Goal: Task Accomplishment & Management: Use online tool/utility

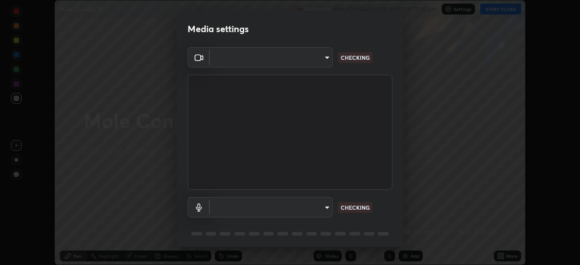
scroll to position [265, 580]
type input "ad6db9ec64aa91bb9d367053e8f3ae0092521a506c05523ccadca3fd020023ed"
click at [325, 208] on body "Erase all Mole Concept 15 Recording WAS SCHEDULED TO START AT 11:10 AM Settings…" at bounding box center [290, 132] width 580 height 265
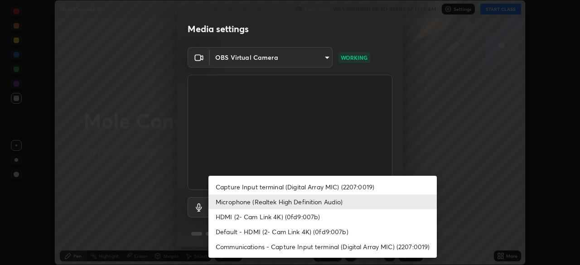
click at [323, 188] on li "Capture Input terminal (Digital Array MIC) (2207:0019)" at bounding box center [322, 186] width 228 height 15
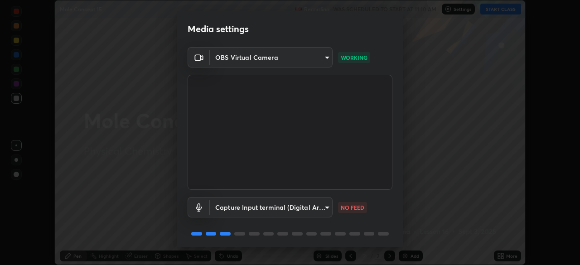
click at [309, 205] on body "Erase all Mole Concept 15 Recording WAS SCHEDULED TO START AT 11:10 AM Settings…" at bounding box center [290, 132] width 580 height 265
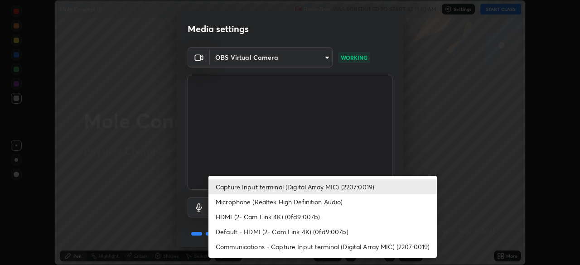
click at [323, 203] on li "Microphone (Realtek High Definition Audio)" at bounding box center [322, 201] width 228 height 15
type input "7b80235b4ebd2cfdcd00bebac1f1d889fd1e5e45b60eb60e9d309105b6515a8e"
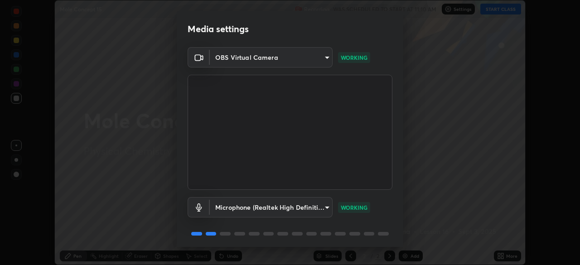
scroll to position [32, 0]
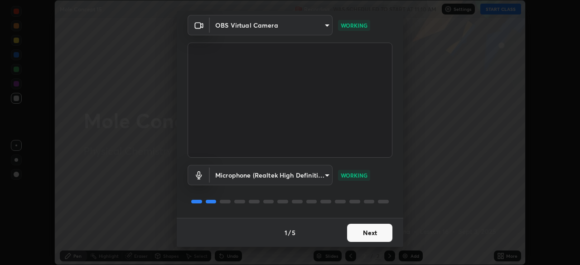
click at [363, 234] on button "Next" at bounding box center [369, 233] width 45 height 18
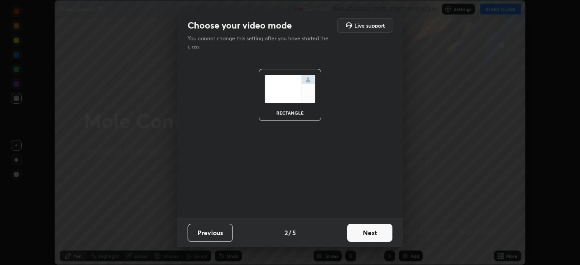
scroll to position [0, 0]
click at [366, 235] on button "Next" at bounding box center [369, 233] width 45 height 18
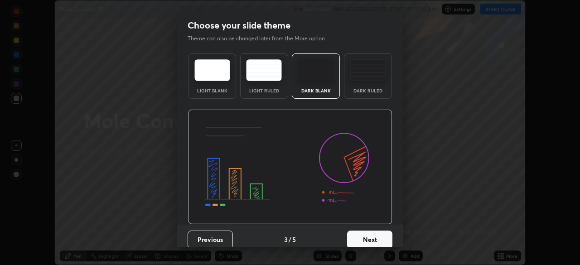
click at [372, 235] on button "Next" at bounding box center [369, 239] width 45 height 18
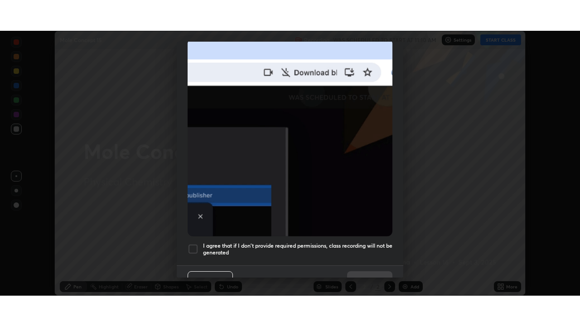
scroll to position [217, 0]
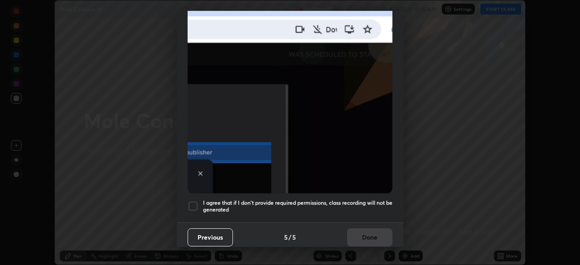
click at [352, 199] on h5 "I agree that if I don't provide required permissions, class recording will not …" at bounding box center [297, 206] width 189 height 14
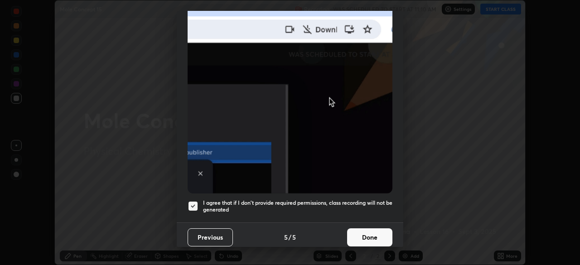
click at [350, 234] on button "Done" at bounding box center [369, 237] width 45 height 18
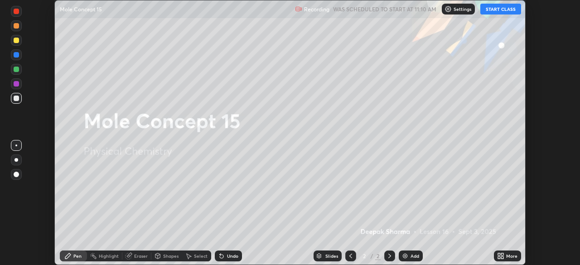
click at [512, 7] on button "START CLASS" at bounding box center [500, 9] width 41 height 11
click at [502, 257] on icon at bounding box center [502, 257] width 2 height 2
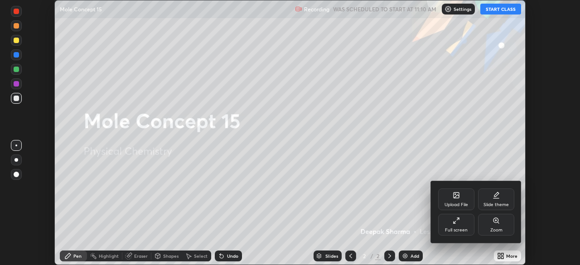
click at [458, 221] on icon at bounding box center [455, 220] width 7 height 7
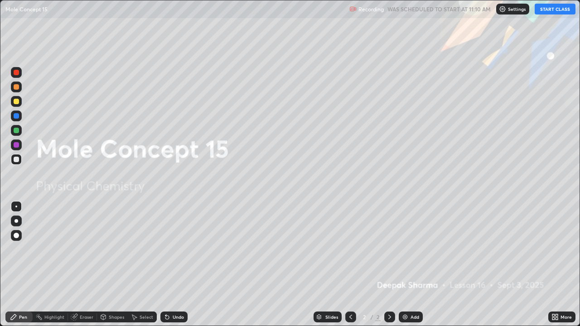
scroll to position [326, 580]
click at [405, 264] on div "Add" at bounding box center [410, 316] width 24 height 11
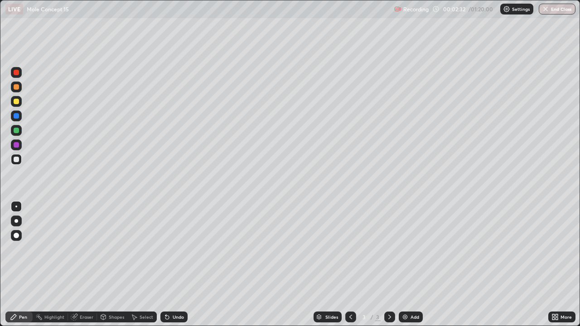
click at [14, 100] on div at bounding box center [16, 101] width 5 height 5
click at [20, 133] on div at bounding box center [16, 130] width 11 height 11
click at [409, 264] on div "Add" at bounding box center [410, 316] width 24 height 11
click at [21, 98] on div at bounding box center [16, 101] width 11 height 11
click at [20, 87] on div at bounding box center [16, 86] width 11 height 11
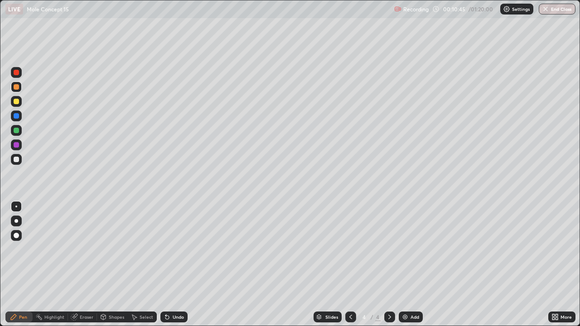
click at [16, 101] on div at bounding box center [16, 101] width 5 height 5
click at [408, 264] on div "Add" at bounding box center [410, 316] width 24 height 11
click at [350, 264] on icon at bounding box center [350, 316] width 7 height 7
click at [16, 130] on div at bounding box center [16, 130] width 5 height 5
click at [388, 264] on icon at bounding box center [389, 316] width 7 height 7
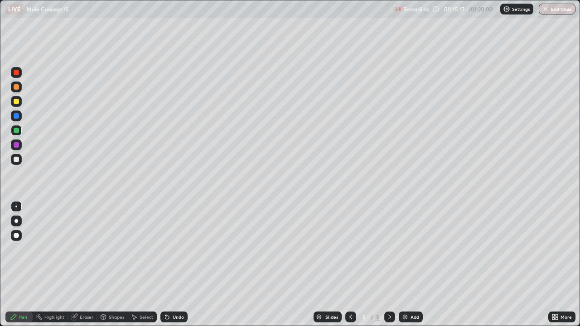
click at [354, 264] on div at bounding box center [350, 316] width 11 height 11
click at [18, 157] on div at bounding box center [16, 159] width 5 height 5
click at [387, 264] on icon at bounding box center [389, 316] width 7 height 7
click at [348, 264] on div at bounding box center [350, 316] width 11 height 11
click at [20, 131] on div at bounding box center [16, 130] width 11 height 11
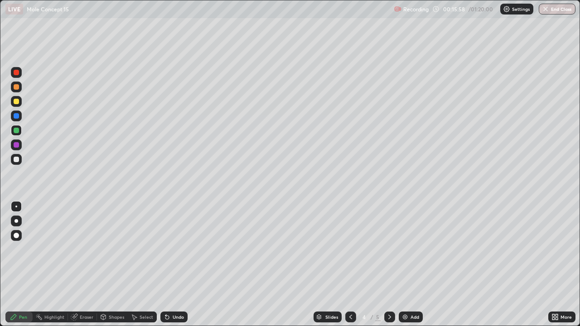
click at [388, 264] on div at bounding box center [389, 316] width 11 height 11
click at [348, 264] on div at bounding box center [350, 316] width 11 height 11
click at [411, 264] on div "Add" at bounding box center [410, 316] width 24 height 11
click at [21, 101] on div at bounding box center [16, 101] width 11 height 11
click at [16, 158] on div at bounding box center [16, 159] width 5 height 5
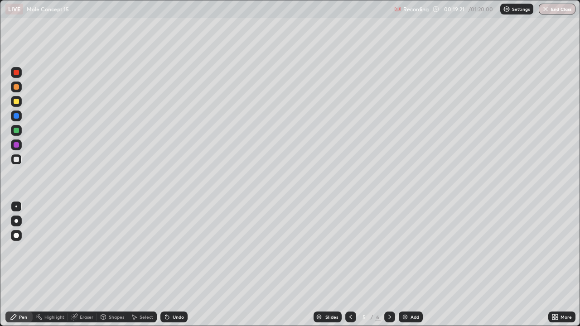
click at [17, 101] on div at bounding box center [16, 101] width 5 height 5
click at [14, 87] on div at bounding box center [16, 86] width 5 height 5
click at [17, 101] on div at bounding box center [16, 101] width 5 height 5
click at [20, 131] on div at bounding box center [16, 130] width 11 height 11
click at [17, 102] on div at bounding box center [16, 101] width 5 height 5
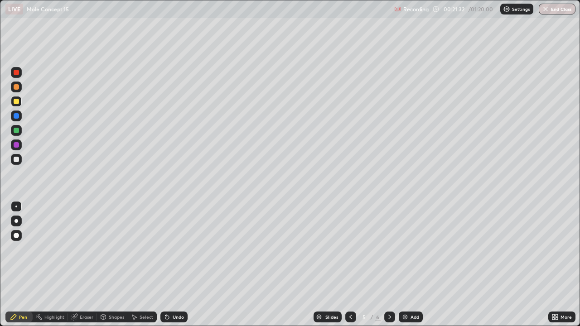
click at [18, 146] on div at bounding box center [16, 144] width 5 height 5
click at [20, 128] on div at bounding box center [16, 130] width 11 height 11
click at [408, 264] on div "Add" at bounding box center [410, 316] width 24 height 11
click at [20, 101] on div at bounding box center [16, 101] width 11 height 11
click at [20, 158] on div at bounding box center [16, 159] width 11 height 11
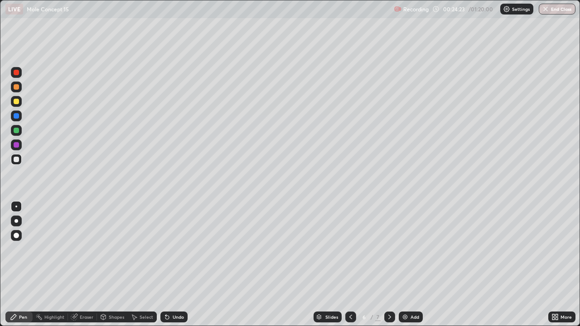
click at [16, 87] on div at bounding box center [16, 86] width 5 height 5
click at [17, 101] on div at bounding box center [16, 101] width 5 height 5
click at [16, 158] on div at bounding box center [16, 159] width 5 height 5
click at [21, 102] on div at bounding box center [16, 101] width 11 height 11
click at [15, 147] on div at bounding box center [16, 144] width 5 height 5
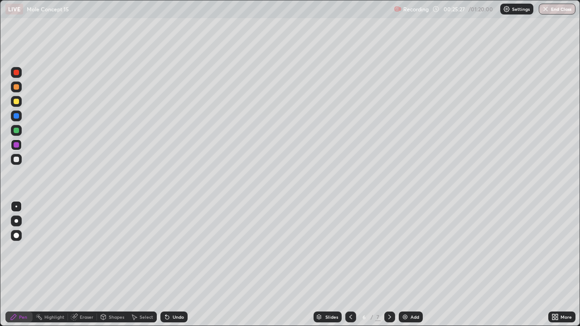
click at [19, 130] on div at bounding box center [16, 130] width 11 height 11
click at [407, 264] on img at bounding box center [404, 316] width 7 height 7
click at [20, 100] on div at bounding box center [16, 101] width 11 height 11
click at [112, 264] on div "Shapes" at bounding box center [116, 317] width 15 height 5
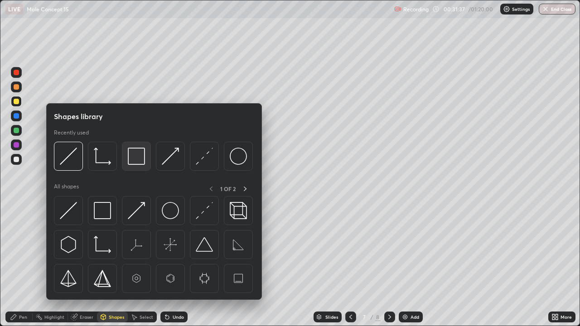
click at [137, 154] on img at bounding box center [136, 156] width 17 height 17
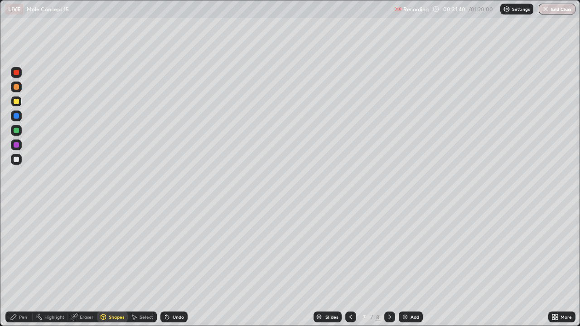
click at [80, 264] on div "Eraser" at bounding box center [87, 317] width 14 height 5
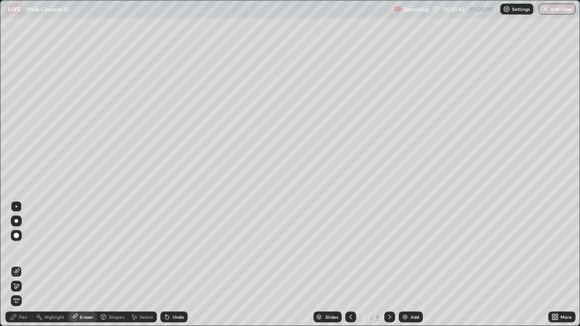
click at [18, 264] on div "Pen" at bounding box center [18, 316] width 27 height 11
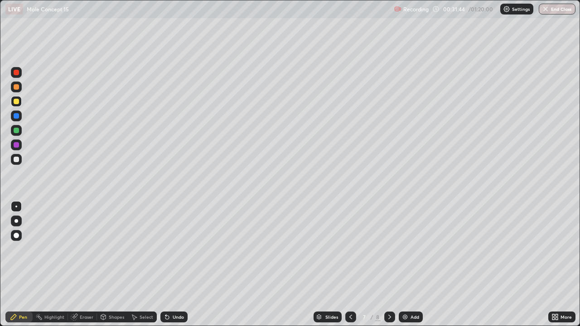
click at [17, 159] on div at bounding box center [16, 159] width 5 height 5
click at [113, 264] on div "Shapes" at bounding box center [112, 316] width 31 height 11
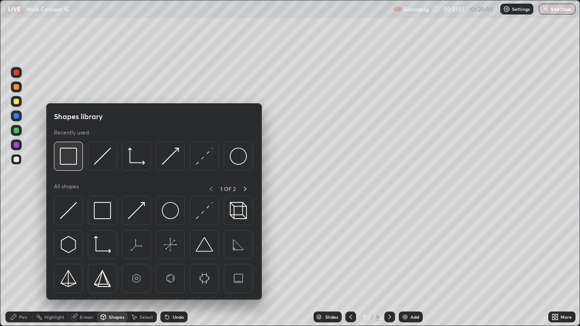
click at [66, 154] on img at bounding box center [68, 156] width 17 height 17
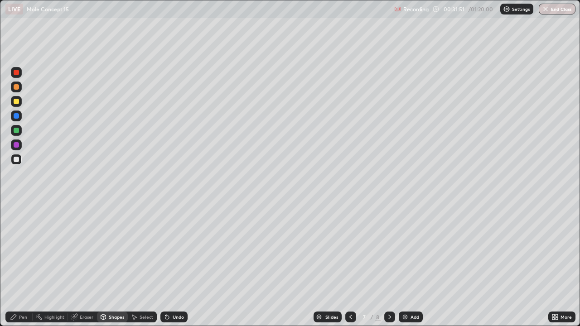
click at [19, 102] on div at bounding box center [16, 101] width 5 height 5
click at [81, 264] on div "Eraser" at bounding box center [87, 317] width 14 height 5
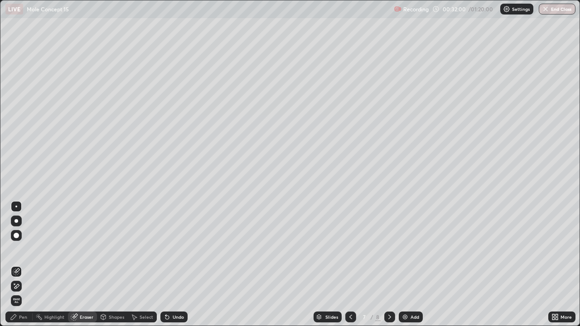
click at [173, 264] on div "Undo" at bounding box center [177, 317] width 11 height 5
click at [14, 264] on icon at bounding box center [13, 316] width 5 height 5
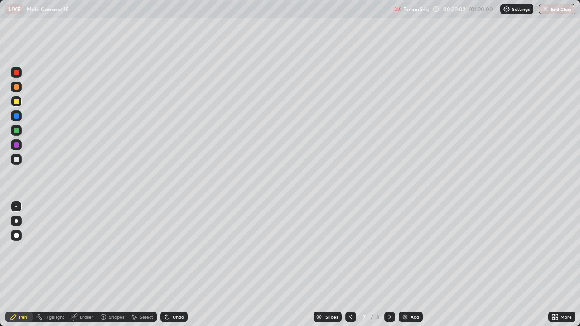
click at [18, 158] on div at bounding box center [16, 159] width 5 height 5
click at [86, 264] on div "Eraser" at bounding box center [87, 317] width 14 height 5
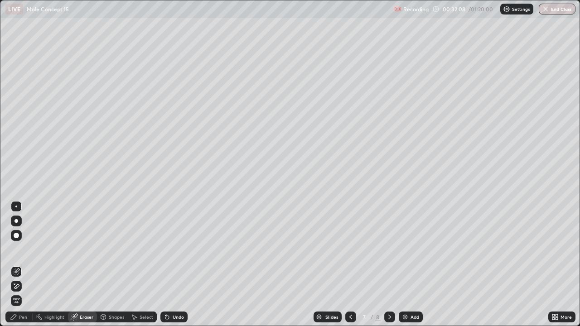
click at [20, 264] on div "Pen" at bounding box center [23, 317] width 8 height 5
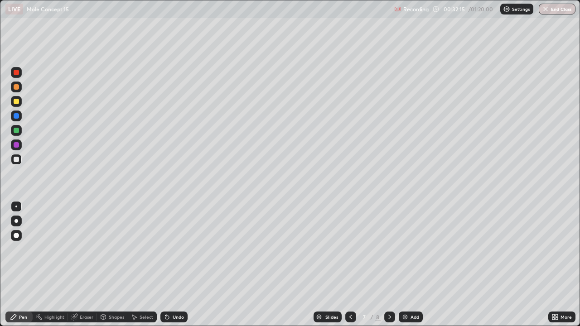
click at [17, 101] on div at bounding box center [16, 101] width 5 height 5
click at [18, 158] on div at bounding box center [16, 159] width 5 height 5
click at [20, 103] on div at bounding box center [16, 101] width 11 height 11
click at [168, 264] on icon at bounding box center [166, 316] width 7 height 7
click at [109, 264] on div "Shapes" at bounding box center [116, 317] width 15 height 5
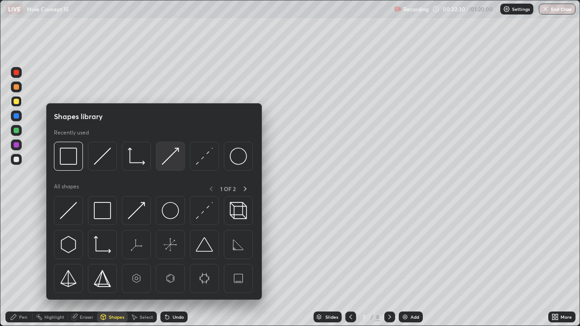
click at [168, 153] on img at bounding box center [170, 156] width 17 height 17
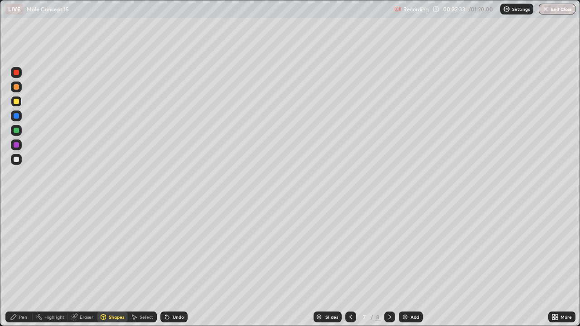
click at [19, 264] on div "Pen" at bounding box center [18, 316] width 27 height 11
click at [171, 264] on div "Undo" at bounding box center [173, 316] width 27 height 11
click at [20, 86] on div at bounding box center [16, 86] width 11 height 11
click at [111, 264] on div "Shapes" at bounding box center [116, 317] width 15 height 5
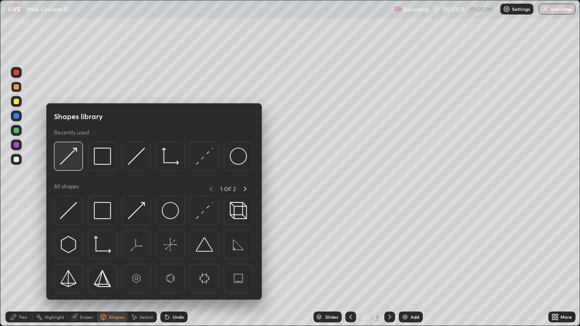
click at [67, 154] on img at bounding box center [68, 156] width 17 height 17
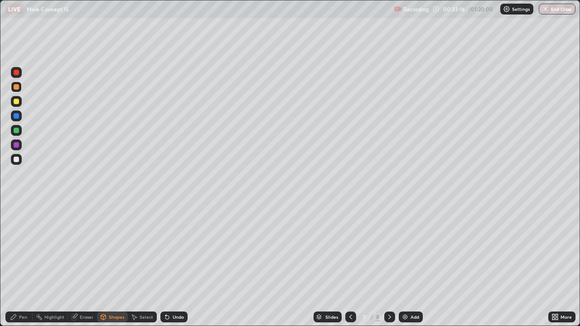
click at [18, 100] on div at bounding box center [16, 101] width 5 height 5
click at [24, 264] on div "Pen" at bounding box center [23, 317] width 8 height 5
click at [141, 264] on div "Select" at bounding box center [146, 317] width 14 height 5
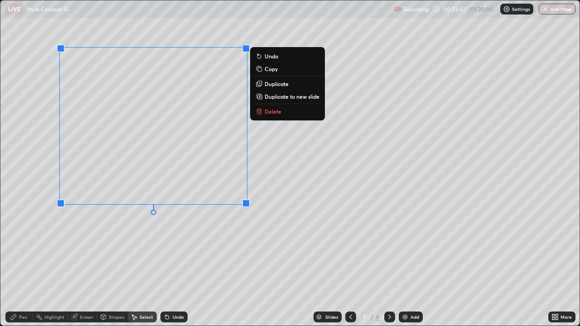
click at [272, 70] on p "Copy" at bounding box center [270, 68] width 13 height 7
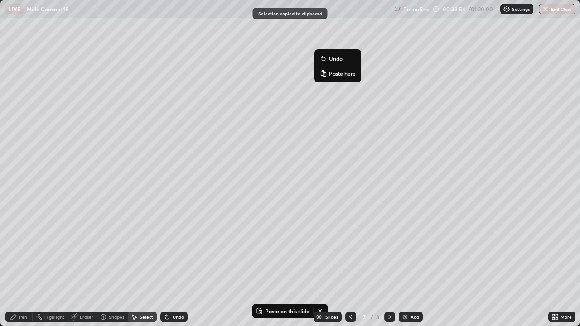
click at [342, 74] on p "Paste here" at bounding box center [342, 73] width 27 height 7
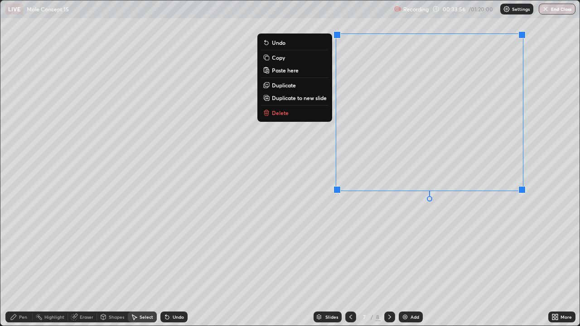
click at [297, 167] on div "0 ° Undo Copy Paste here Duplicate Duplicate to new slide Delete" at bounding box center [289, 162] width 579 height 325
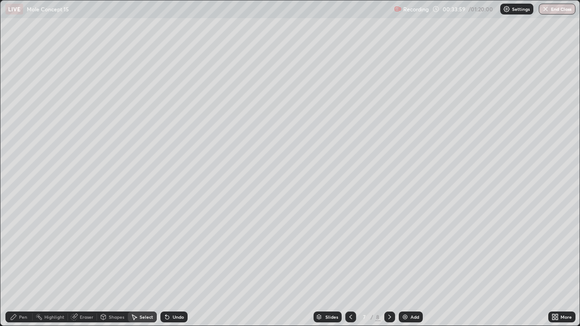
click at [80, 264] on div "Eraser" at bounding box center [87, 317] width 14 height 5
click at [20, 264] on div "Pen" at bounding box center [23, 317] width 8 height 5
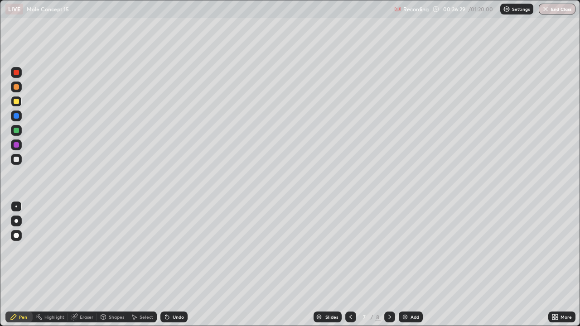
click at [19, 127] on div at bounding box center [16, 130] width 11 height 11
click at [412, 264] on div "Add" at bounding box center [414, 317] width 9 height 5
click at [349, 264] on icon at bounding box center [350, 316] width 7 height 7
click at [389, 264] on icon at bounding box center [389, 317] width 3 height 5
click at [349, 264] on icon at bounding box center [350, 316] width 7 height 7
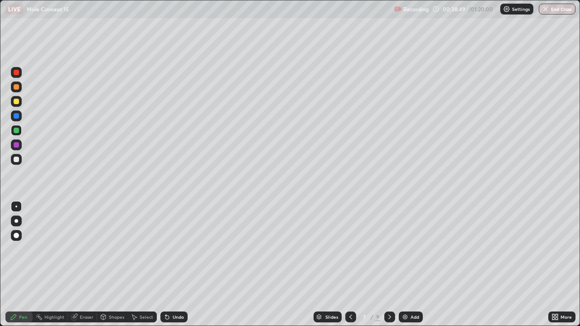
click at [388, 264] on icon at bounding box center [389, 316] width 7 height 7
click at [350, 264] on icon at bounding box center [350, 316] width 7 height 7
click at [388, 264] on icon at bounding box center [389, 316] width 7 height 7
click at [350, 264] on icon at bounding box center [350, 316] width 7 height 7
click at [389, 264] on icon at bounding box center [389, 317] width 3 height 5
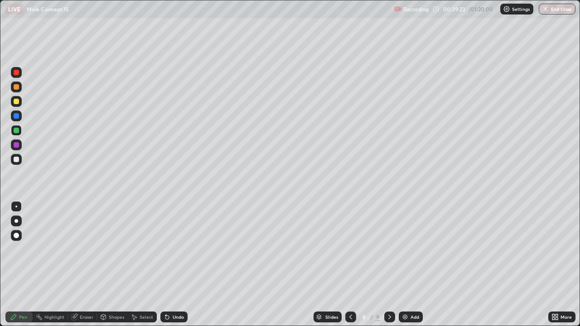
click at [351, 264] on div at bounding box center [350, 316] width 11 height 11
click at [408, 264] on div "Add" at bounding box center [410, 316] width 24 height 11
click at [111, 264] on div "Shapes" at bounding box center [116, 317] width 15 height 5
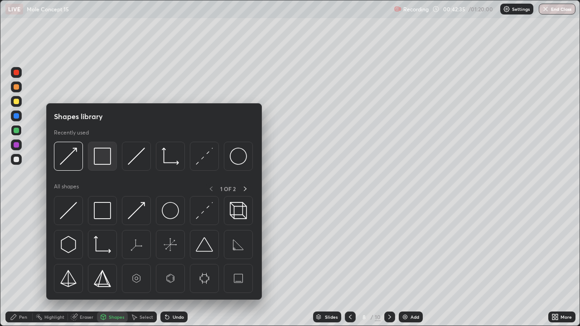
click at [103, 153] on img at bounding box center [102, 156] width 17 height 17
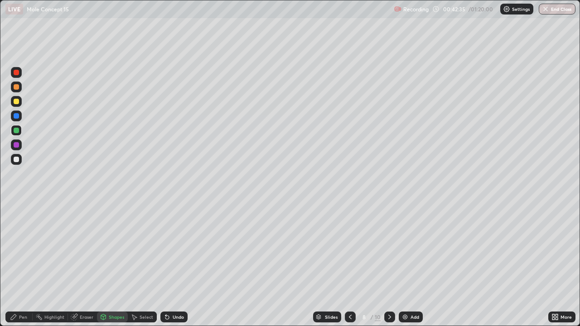
click at [18, 100] on div at bounding box center [16, 101] width 5 height 5
click at [83, 264] on div "Eraser" at bounding box center [87, 317] width 14 height 5
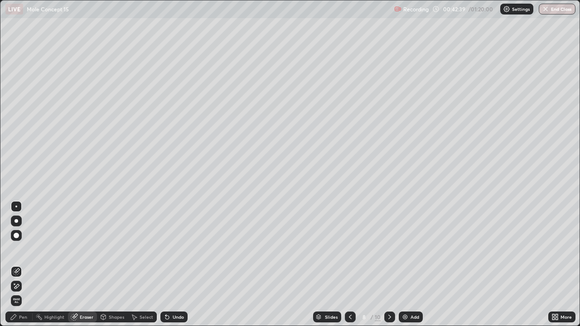
click at [21, 264] on div "Pen" at bounding box center [23, 317] width 8 height 5
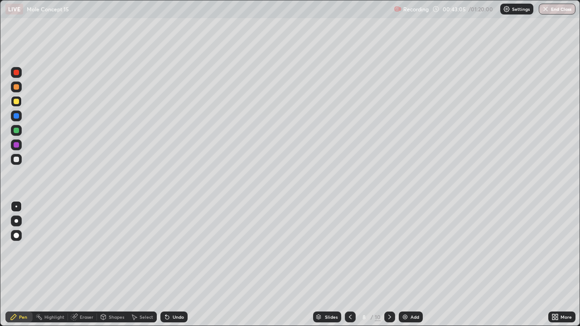
click at [21, 161] on div at bounding box center [16, 159] width 11 height 11
click at [21, 102] on div at bounding box center [16, 101] width 11 height 11
click at [17, 87] on div at bounding box center [16, 86] width 5 height 5
click at [17, 129] on div at bounding box center [16, 130] width 5 height 5
click at [17, 104] on div at bounding box center [16, 101] width 5 height 5
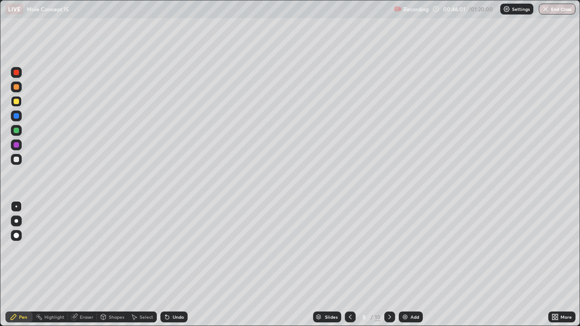
click at [20, 129] on div at bounding box center [16, 130] width 11 height 11
click at [19, 101] on div at bounding box center [16, 101] width 5 height 5
click at [16, 126] on div at bounding box center [16, 130] width 11 height 11
click at [408, 264] on div "Add" at bounding box center [410, 316] width 24 height 11
click at [112, 264] on div "Shapes" at bounding box center [116, 317] width 15 height 5
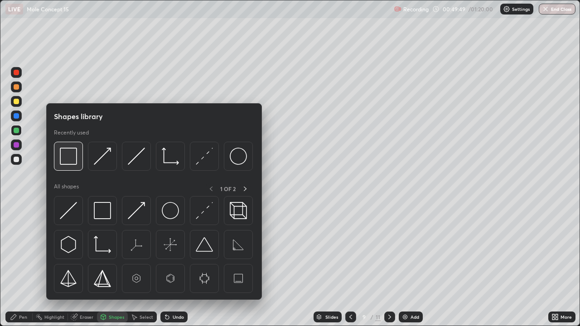
click at [71, 150] on img at bounding box center [68, 156] width 17 height 17
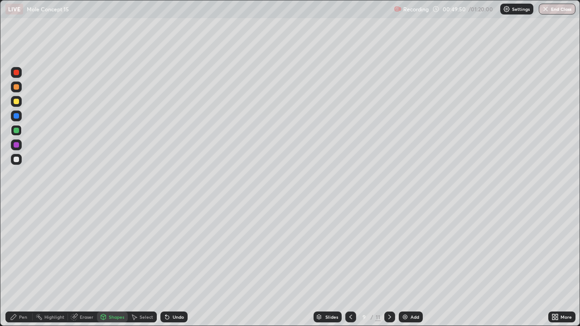
click at [14, 101] on div at bounding box center [16, 101] width 5 height 5
click at [81, 264] on div "Eraser" at bounding box center [87, 317] width 14 height 5
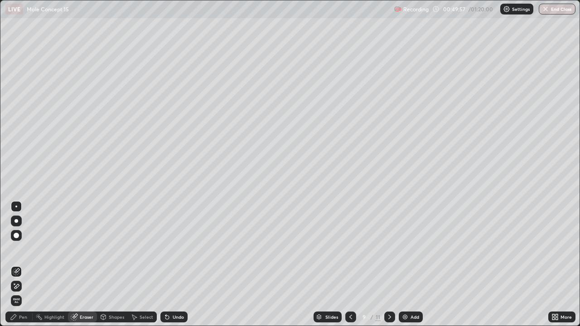
click at [111, 264] on div "Shapes" at bounding box center [116, 317] width 15 height 5
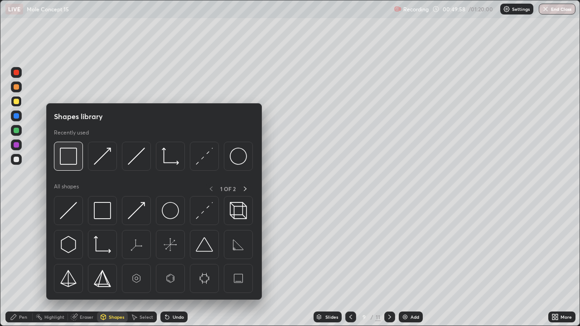
click at [74, 151] on img at bounding box center [68, 156] width 17 height 17
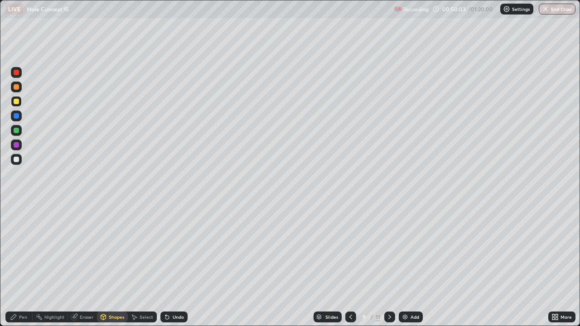
click at [79, 264] on div "Eraser" at bounding box center [82, 316] width 29 height 11
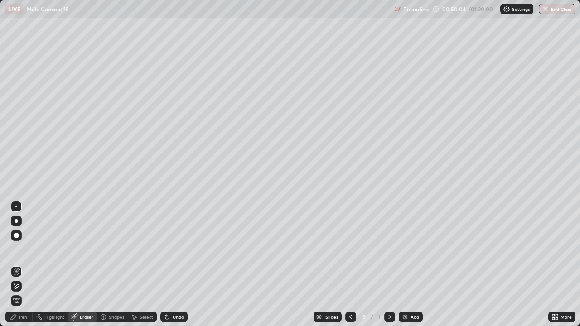
click at [23, 264] on div "Pen" at bounding box center [23, 317] width 8 height 5
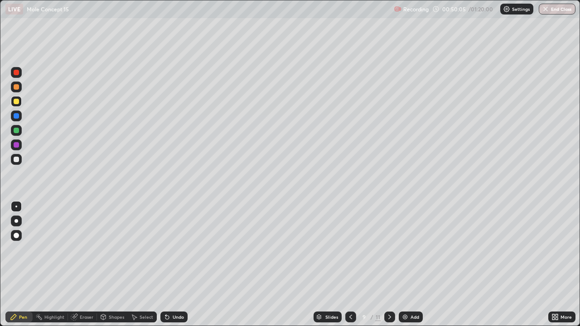
click at [16, 158] on div at bounding box center [16, 159] width 5 height 5
click at [17, 116] on div at bounding box center [16, 115] width 5 height 5
click at [17, 101] on div at bounding box center [16, 101] width 5 height 5
click at [21, 88] on div at bounding box center [16, 86] width 11 height 11
click at [17, 101] on div at bounding box center [16, 101] width 5 height 5
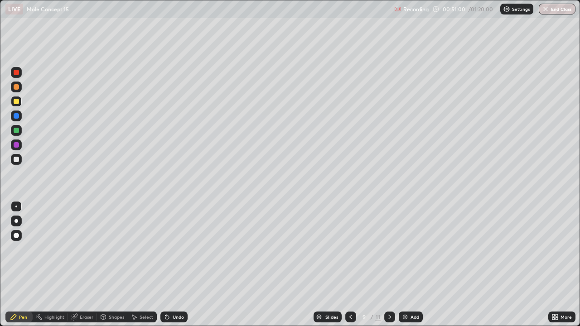
click at [115, 264] on div "Shapes" at bounding box center [116, 317] width 15 height 5
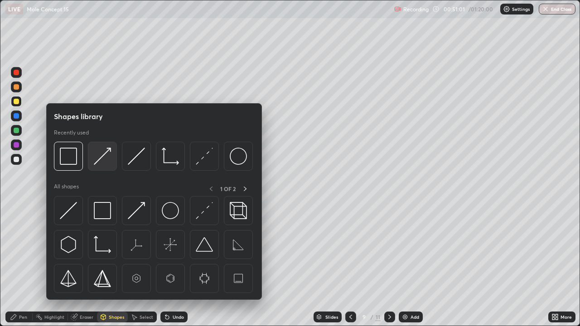
click at [106, 155] on img at bounding box center [102, 156] width 17 height 17
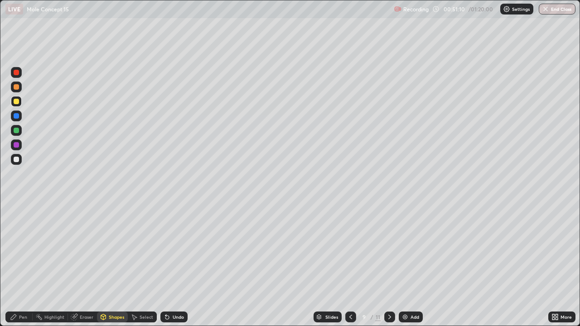
click at [18, 264] on div "Pen" at bounding box center [18, 316] width 27 height 11
click at [20, 128] on div at bounding box center [16, 130] width 11 height 11
click at [19, 142] on div at bounding box center [16, 144] width 11 height 11
click at [20, 132] on div at bounding box center [16, 130] width 11 height 11
click at [20, 114] on div at bounding box center [16, 115] width 11 height 11
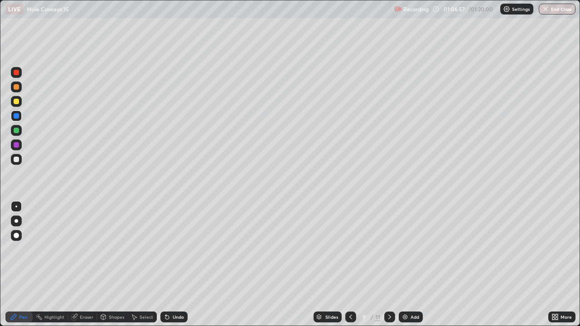
click at [404, 264] on img at bounding box center [404, 316] width 7 height 7
click at [17, 101] on div at bounding box center [16, 101] width 5 height 5
click at [20, 115] on div at bounding box center [16, 115] width 11 height 11
click at [20, 86] on div at bounding box center [16, 86] width 11 height 11
click at [18, 161] on div at bounding box center [16, 159] width 5 height 5
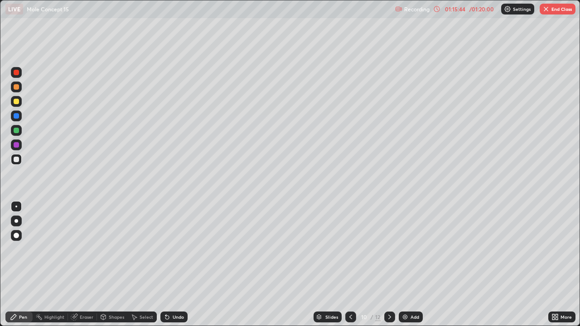
click at [549, 14] on button "End Class" at bounding box center [557, 9] width 36 height 11
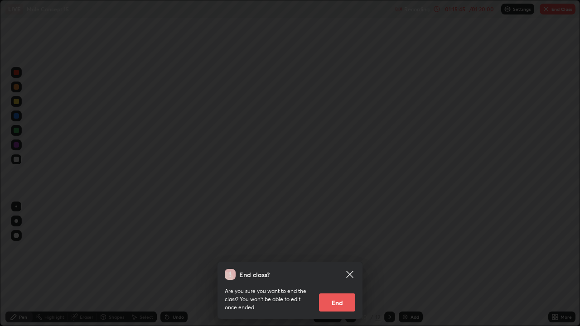
click at [339, 264] on button "End" at bounding box center [337, 302] width 36 height 18
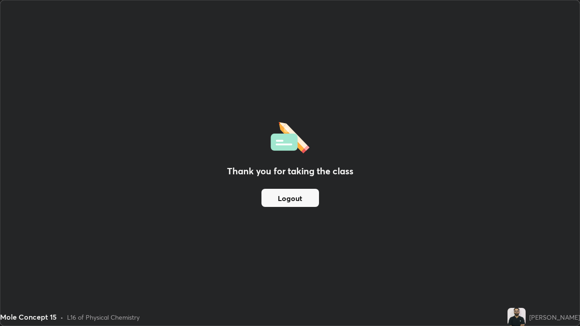
click at [294, 201] on button "Logout" at bounding box center [289, 198] width 57 height 18
